Goal: Obtain resource: Download file/media

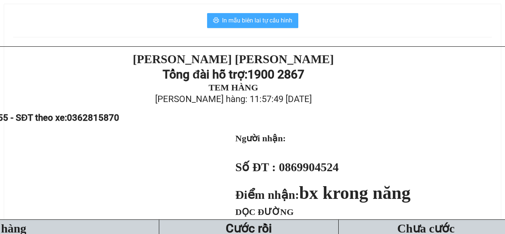
click at [224, 17] on span "In mẫu biên lai tự cấu hình" at bounding box center [257, 20] width 70 height 9
